Goal: Task Accomplishment & Management: Manage account settings

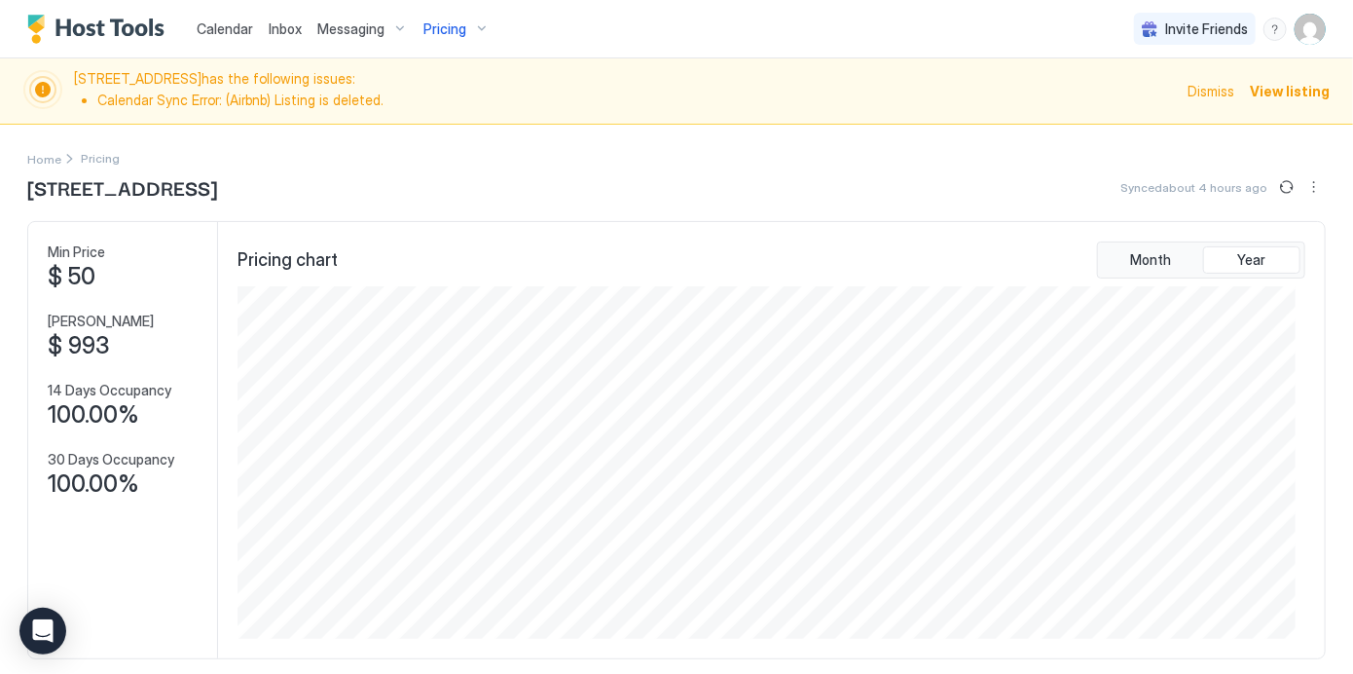
scroll to position [352, 1058]
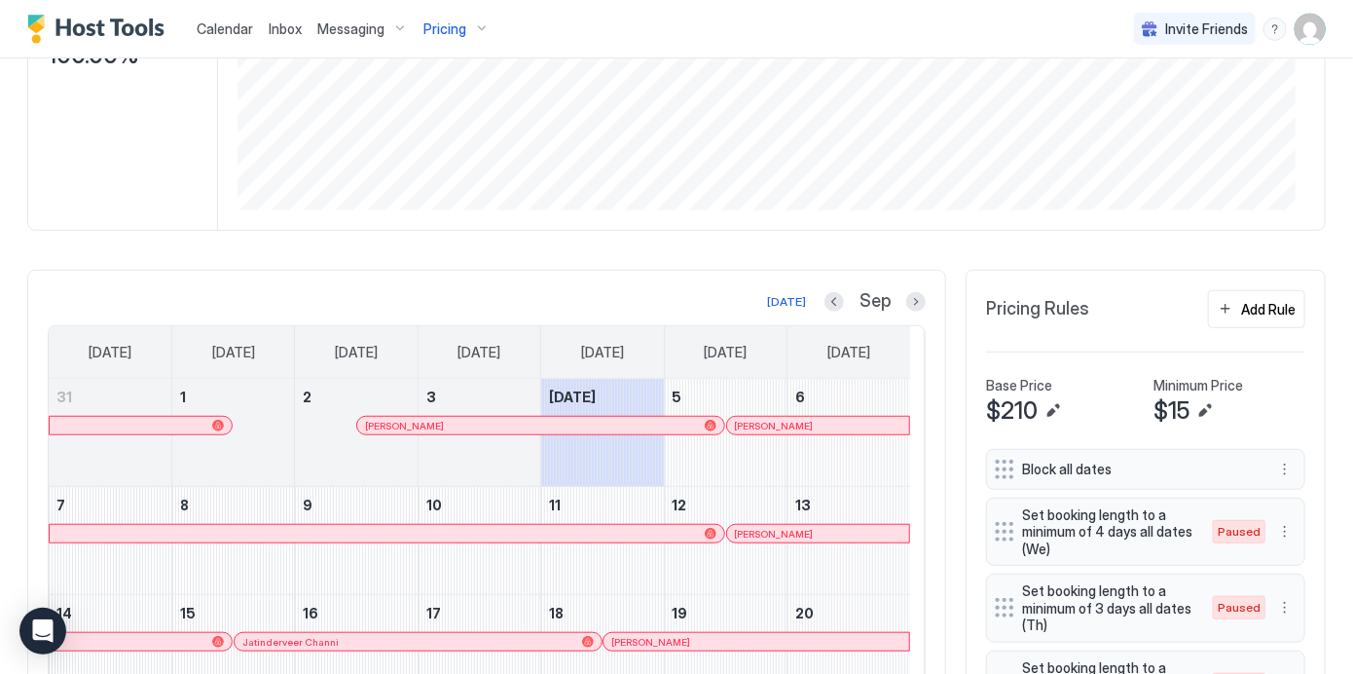
scroll to position [467, 0]
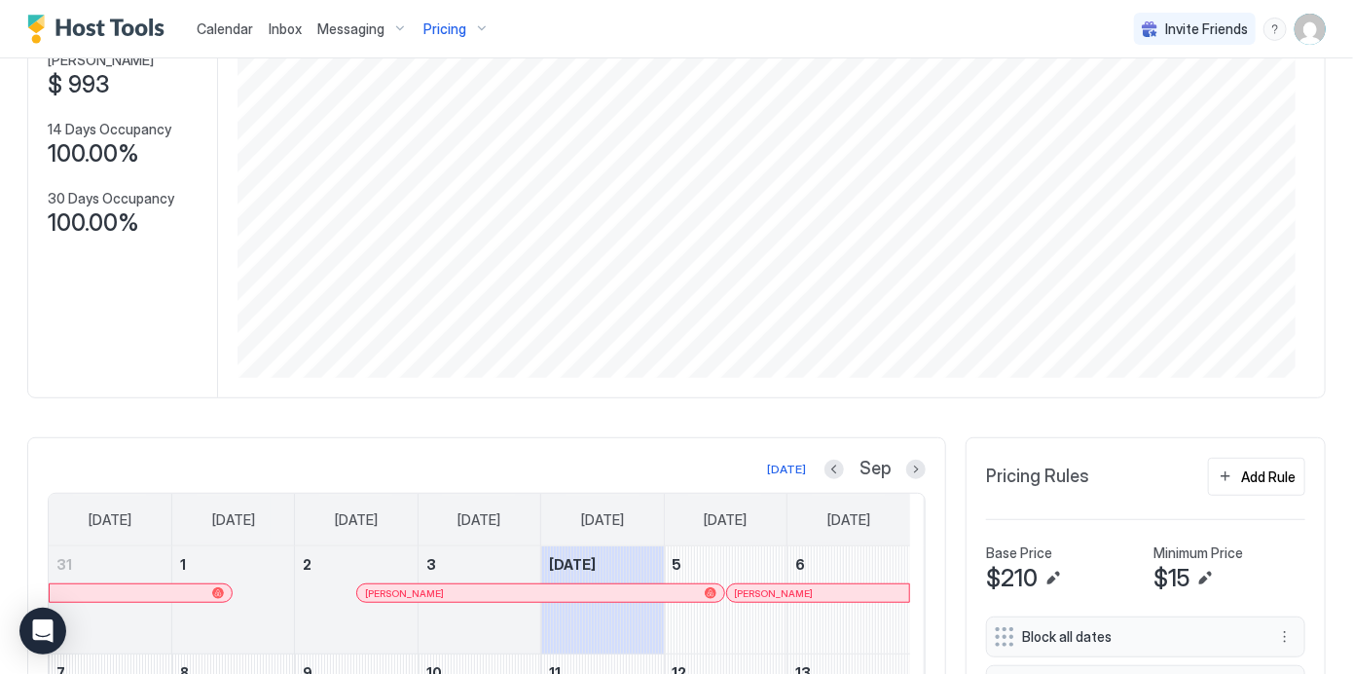
scroll to position [0, 0]
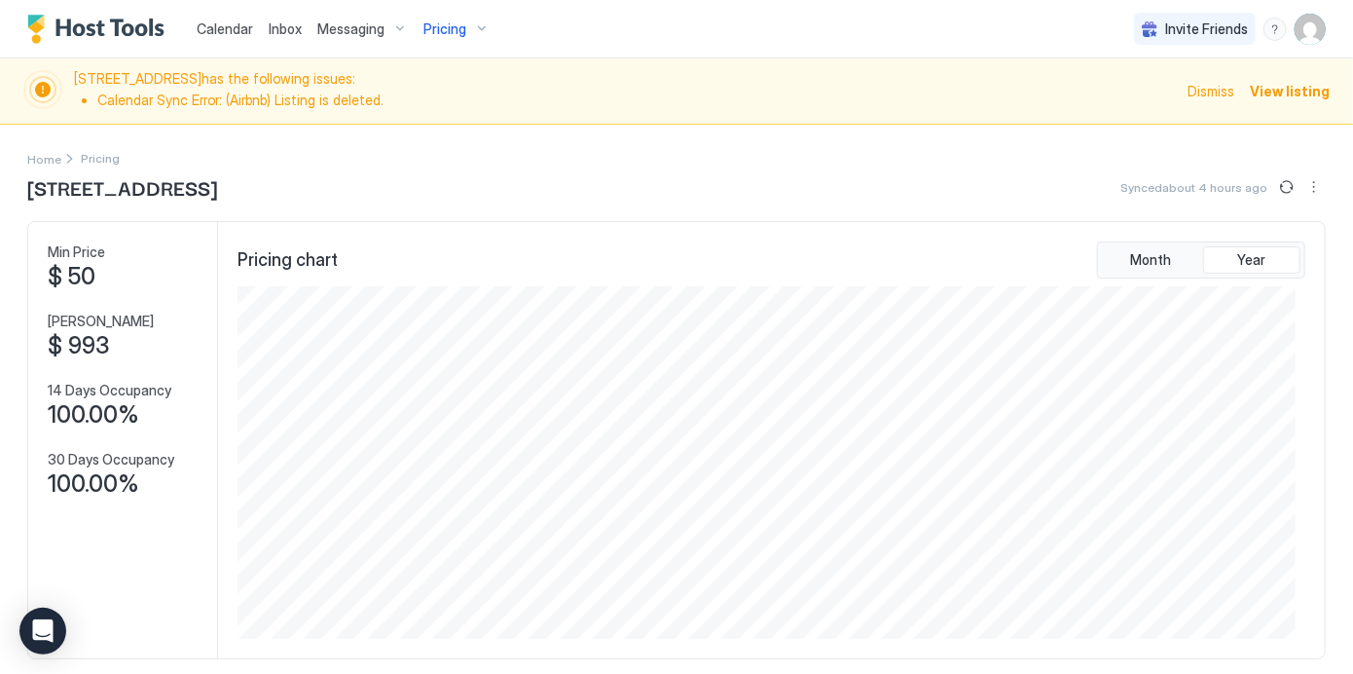
click at [1203, 86] on span "Dismiss" at bounding box center [1211, 91] width 47 height 20
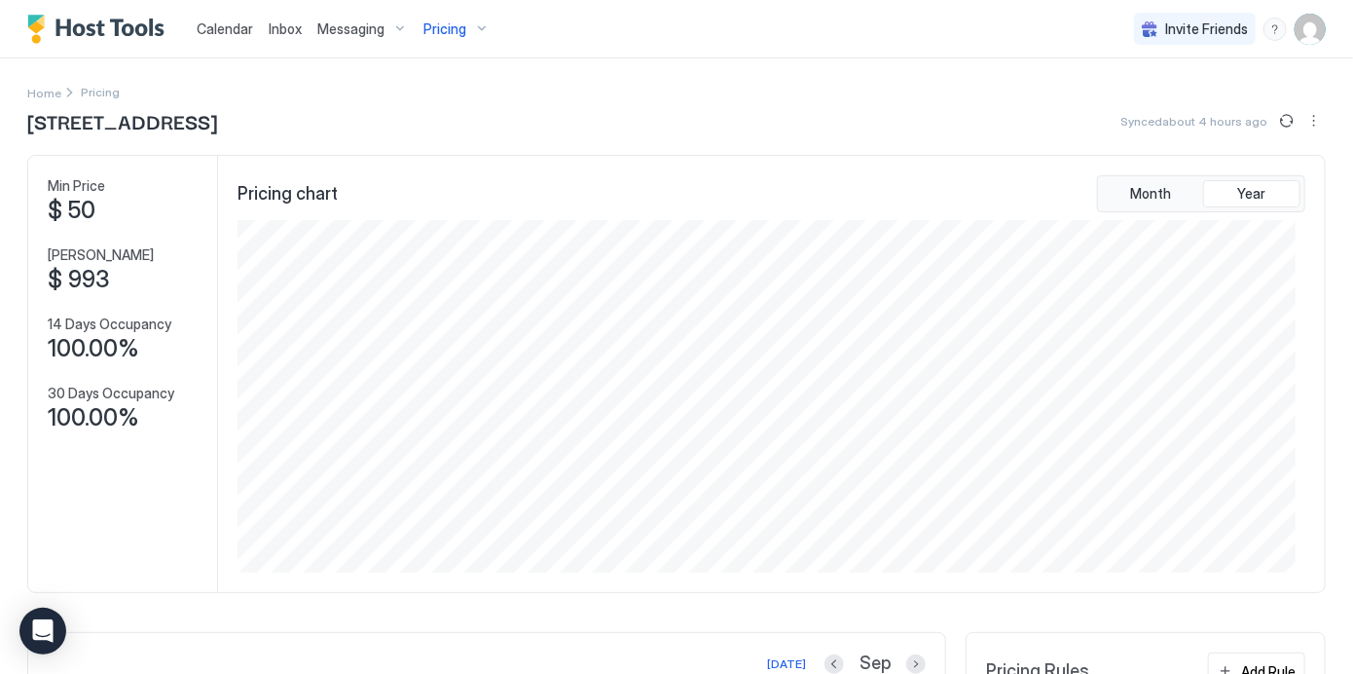
click at [1295, 22] on img "User profile" at bounding box center [1310, 29] width 31 height 31
click at [1191, 108] on div "Settings" at bounding box center [1186, 110] width 247 height 34
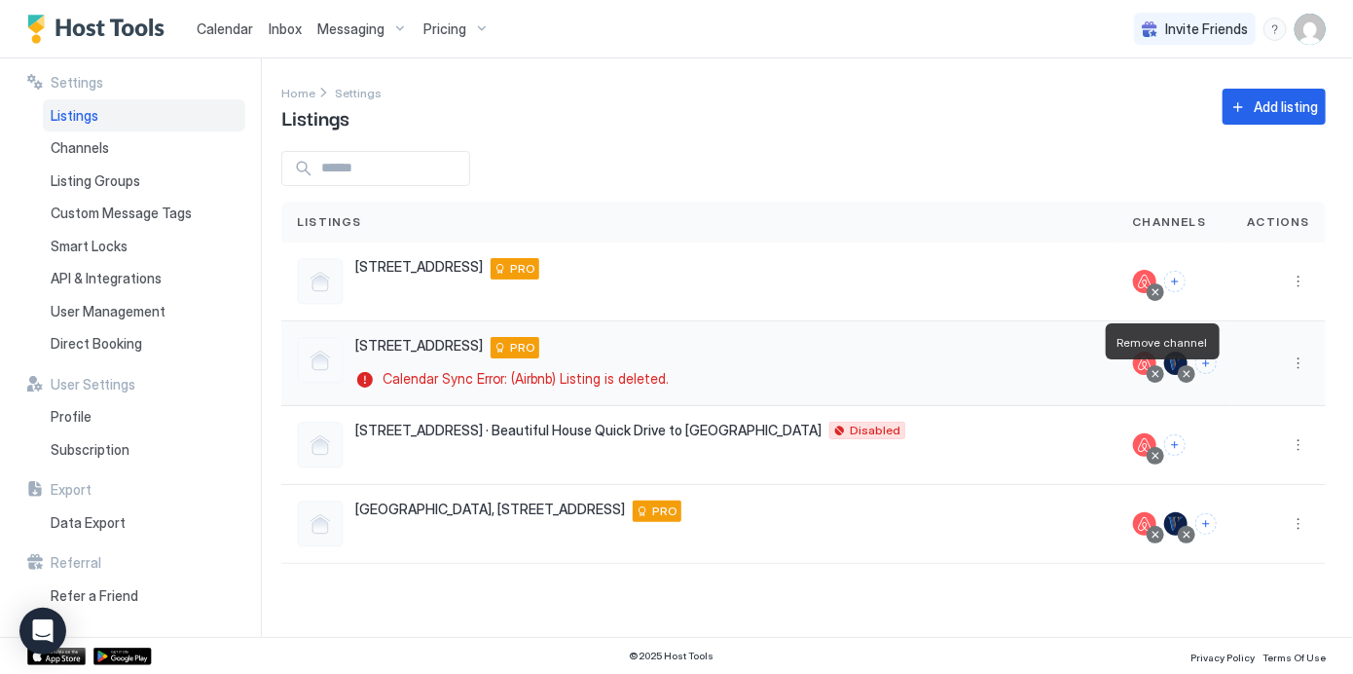
click at [1159, 373] on div at bounding box center [1156, 374] width 10 height 10
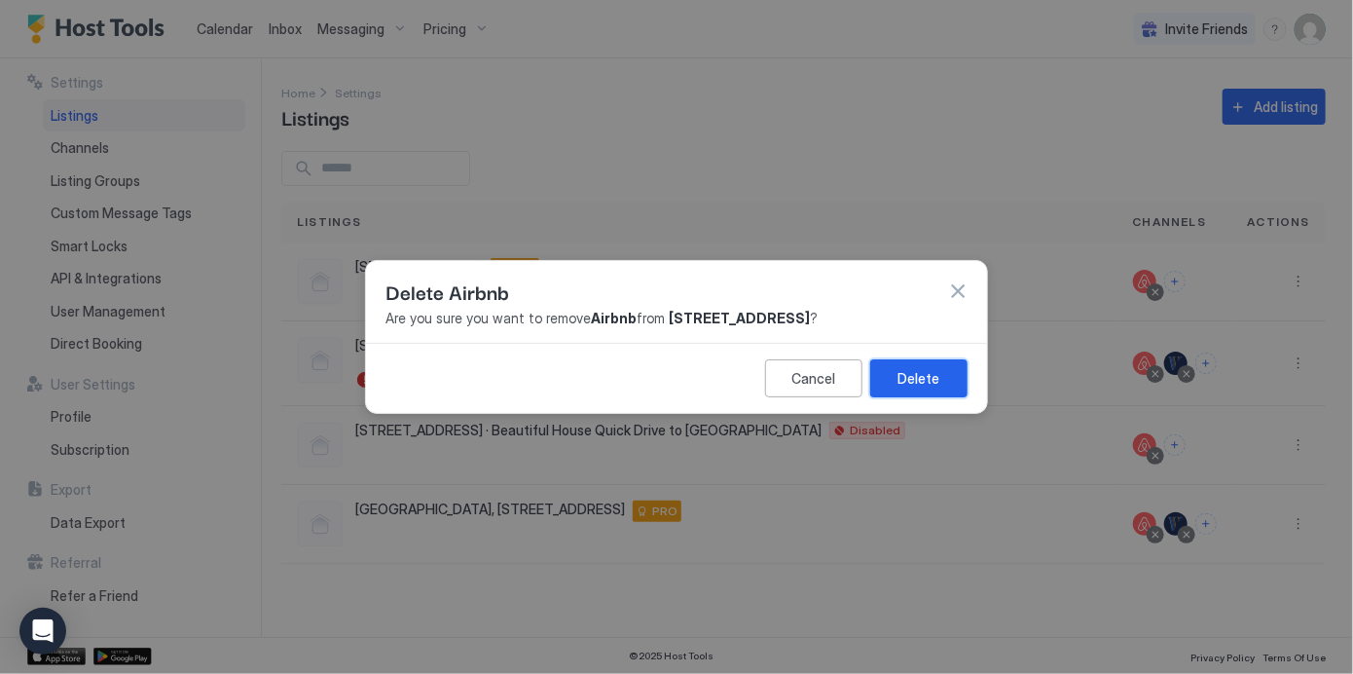
click at [929, 375] on div "Delete" at bounding box center [920, 378] width 42 height 20
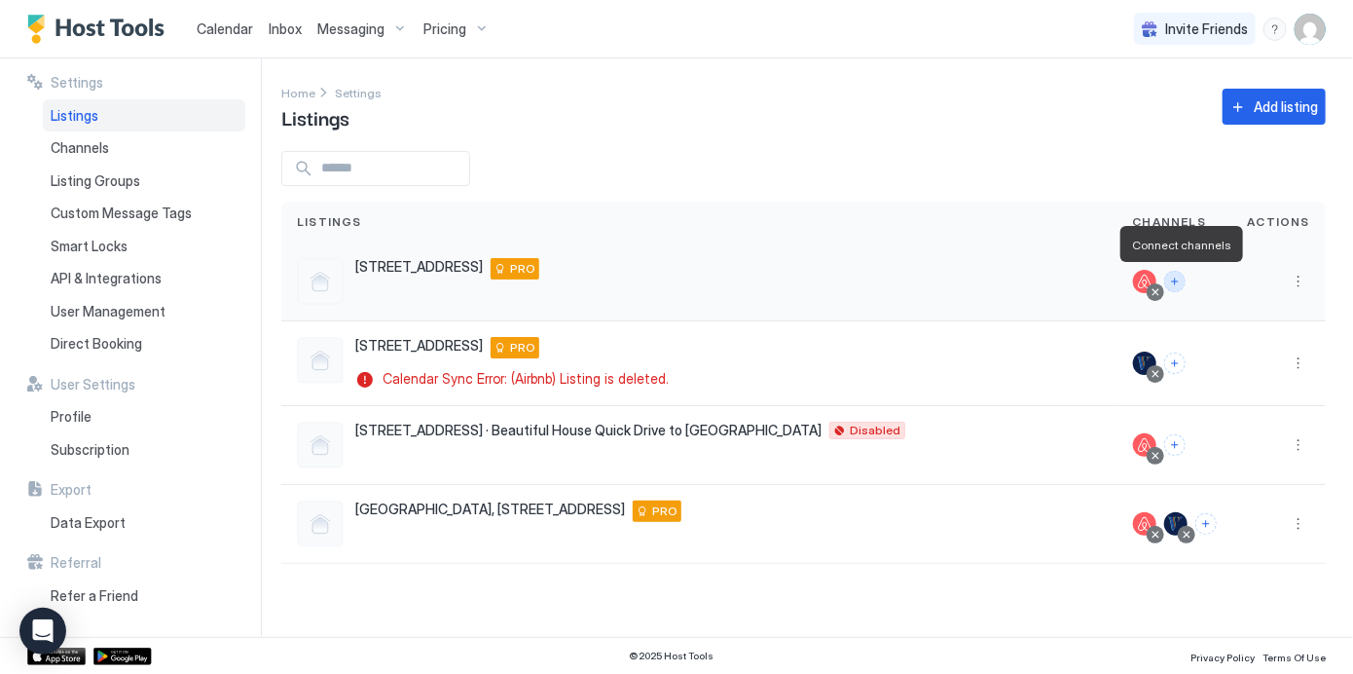
click at [1177, 278] on button "Connect channels" at bounding box center [1175, 281] width 21 height 21
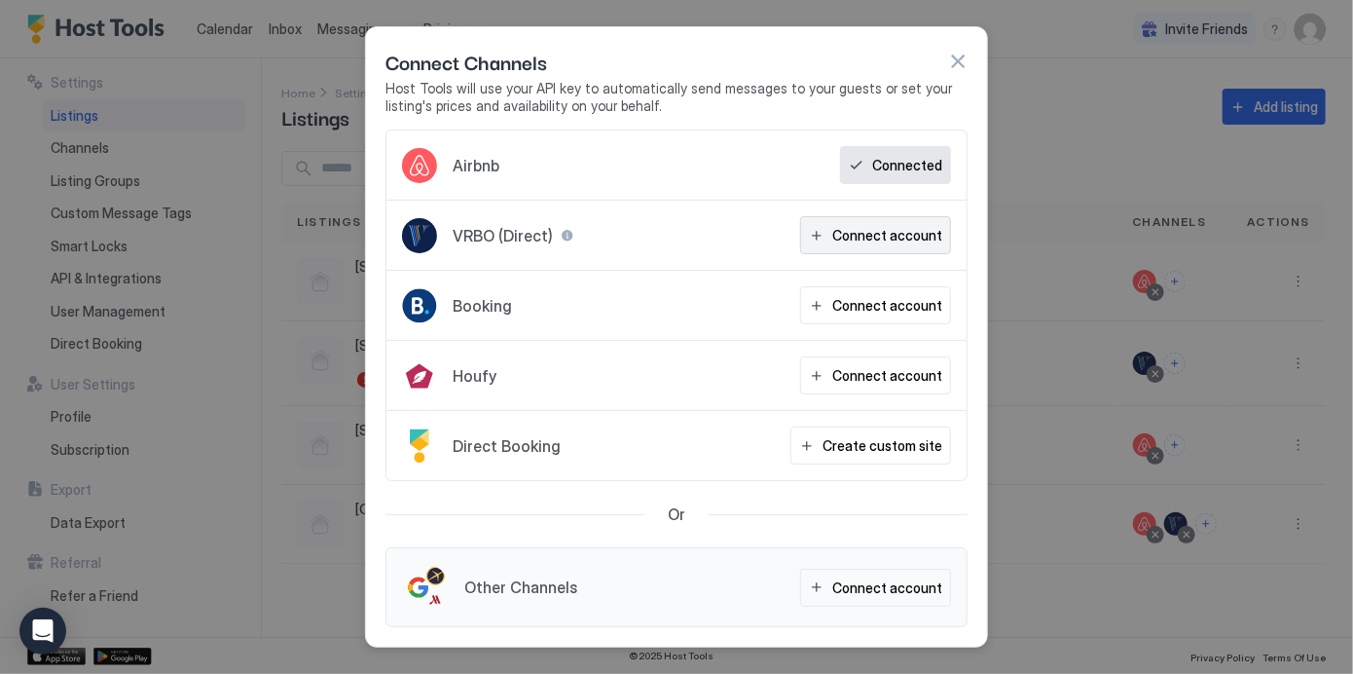
click at [874, 240] on div "Connect account" at bounding box center [888, 235] width 110 height 20
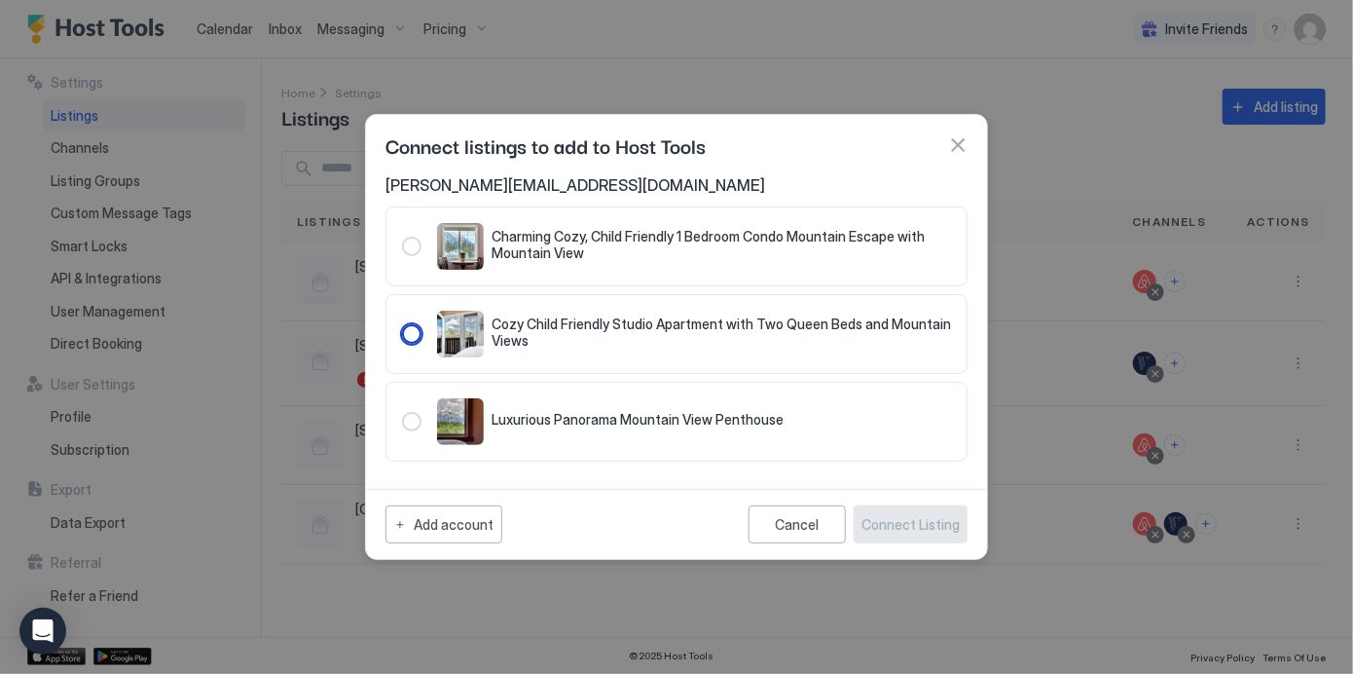
click at [412, 334] on div "127.20193441.9234942" at bounding box center [411, 333] width 19 height 19
click at [900, 521] on div "Connect Listing" at bounding box center [911, 524] width 98 height 20
